Goal: Find specific page/section

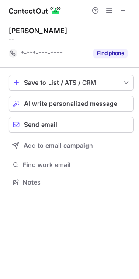
scroll to position [177, 139]
click at [120, 9] on span at bounding box center [123, 10] width 7 height 7
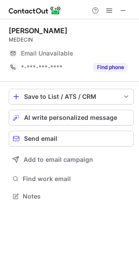
scroll to position [191, 139]
click at [122, 7] on span at bounding box center [123, 10] width 7 height 7
